Goal: Task Accomplishment & Management: Complete application form

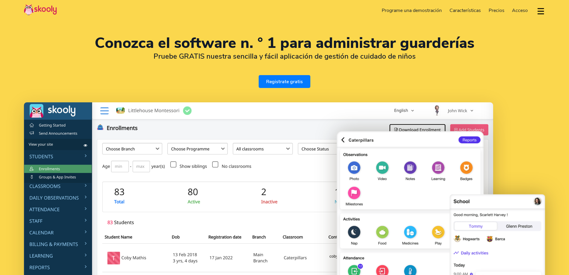
select select "es"
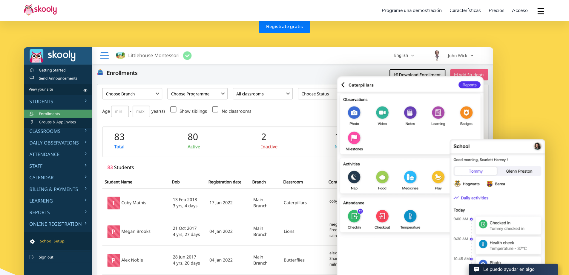
scroll to position [37, 0]
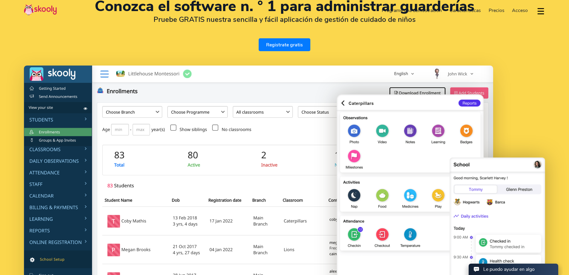
select select "34"
select select "Spain"
select select "Europe/[GEOGRAPHIC_DATA]"
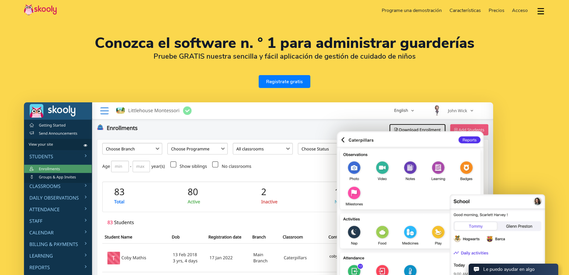
click at [435, 47] on h1 "Conozca el software n. ° 1 para administrar guarderías" at bounding box center [285, 43] width 522 height 14
click at [411, 8] on link "Programe una demostración" at bounding box center [412, 11] width 68 height 10
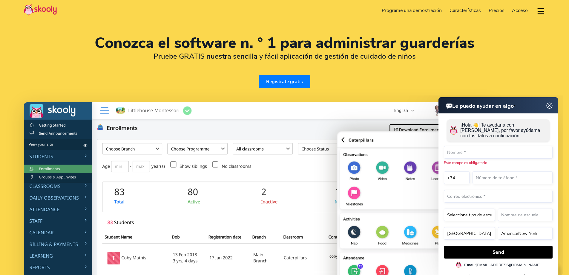
click at [299, 80] on link "Registrate gratis" at bounding box center [285, 81] width 52 height 13
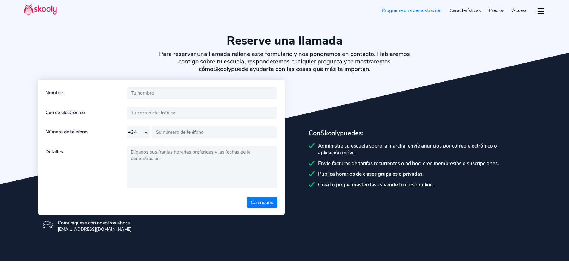
select select "34"
select select "es"
select select "34"
select select "Spain"
select select "Europe/[GEOGRAPHIC_DATA]"
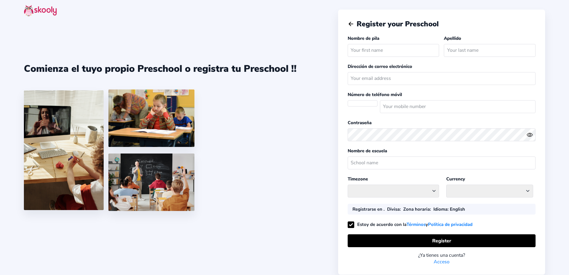
select select "Europe/[GEOGRAPHIC_DATA]"
select select "EUR €"
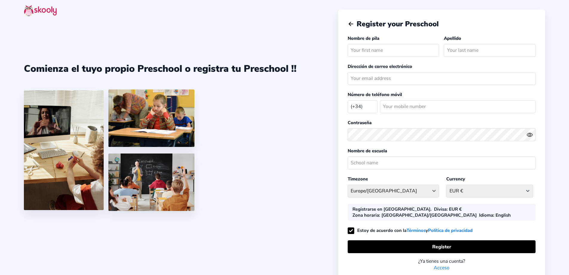
select select "ES"
type input "PAU"
type input "BONFILLGASSO"
type input "[EMAIL_ADDRESS][DOMAIN_NAME]"
type input "648797483"
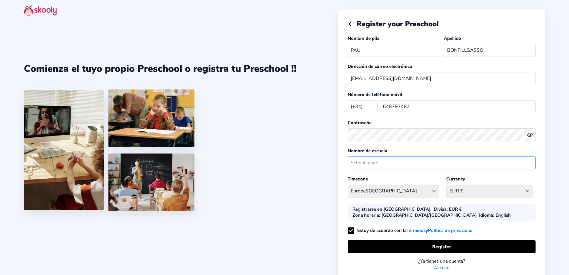
click at [411, 163] on input "text" at bounding box center [442, 162] width 188 height 13
type input "I"
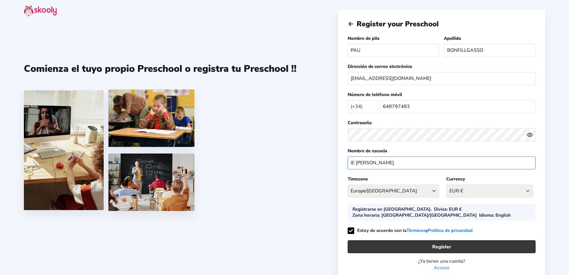
type input "IE [PERSON_NAME]"
click at [462, 240] on button "Register" at bounding box center [442, 246] width 188 height 13
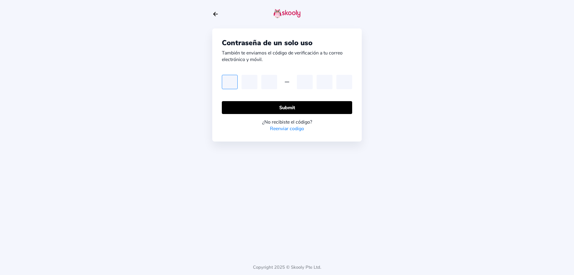
paste input "7"
type input "7"
drag, startPoint x: 235, startPoint y: 84, endPoint x: 223, endPoint y: 85, distance: 12.0
click at [223, 85] on input "7" at bounding box center [230, 82] width 16 height 14
type input "7"
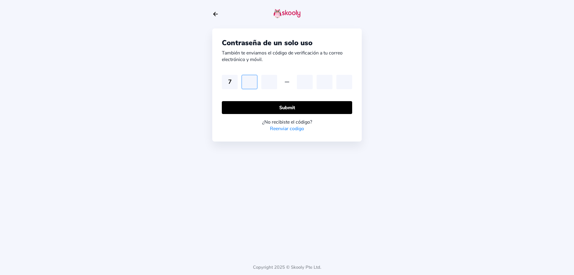
type input "3"
type input "6"
type input "5"
type input "7"
type input "5"
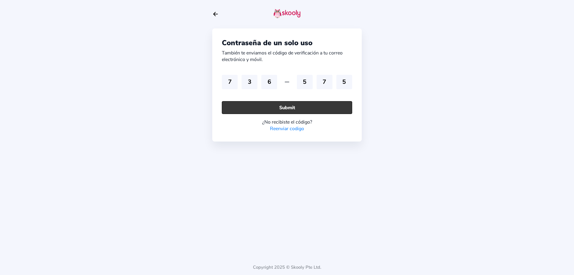
click at [275, 105] on button "Submit" at bounding box center [287, 107] width 130 height 13
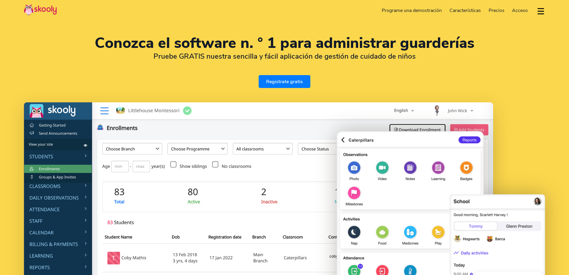
select select "es"
